Goal: Task Accomplishment & Management: Manage account settings

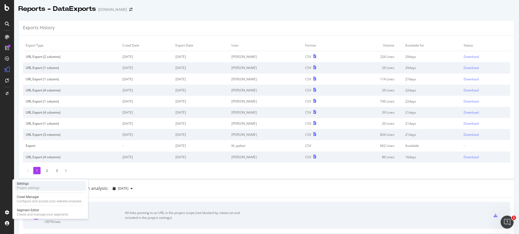
click at [55, 188] on div "Settings Project settings" at bounding box center [50, 186] width 71 height 10
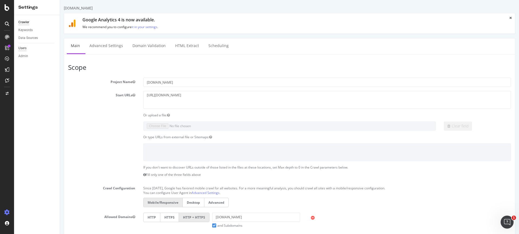
click at [25, 48] on div "Users" at bounding box center [22, 48] width 8 height 6
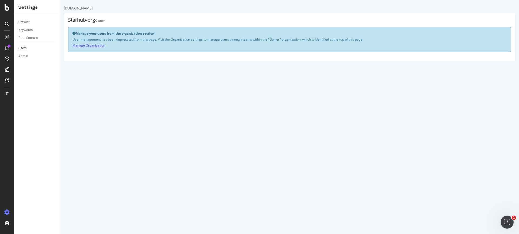
click at [90, 46] on link "Manage Organization" at bounding box center [88, 45] width 33 height 5
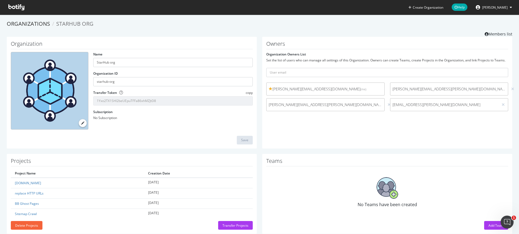
click at [14, 10] on icon at bounding box center [16, 7] width 16 height 6
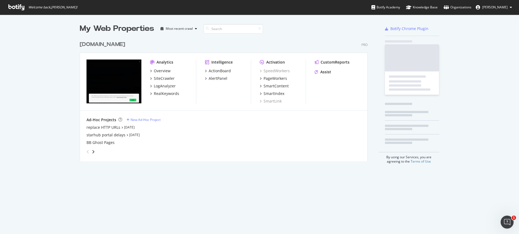
scroll to position [123, 288]
